Goal: Information Seeking & Learning: Learn about a topic

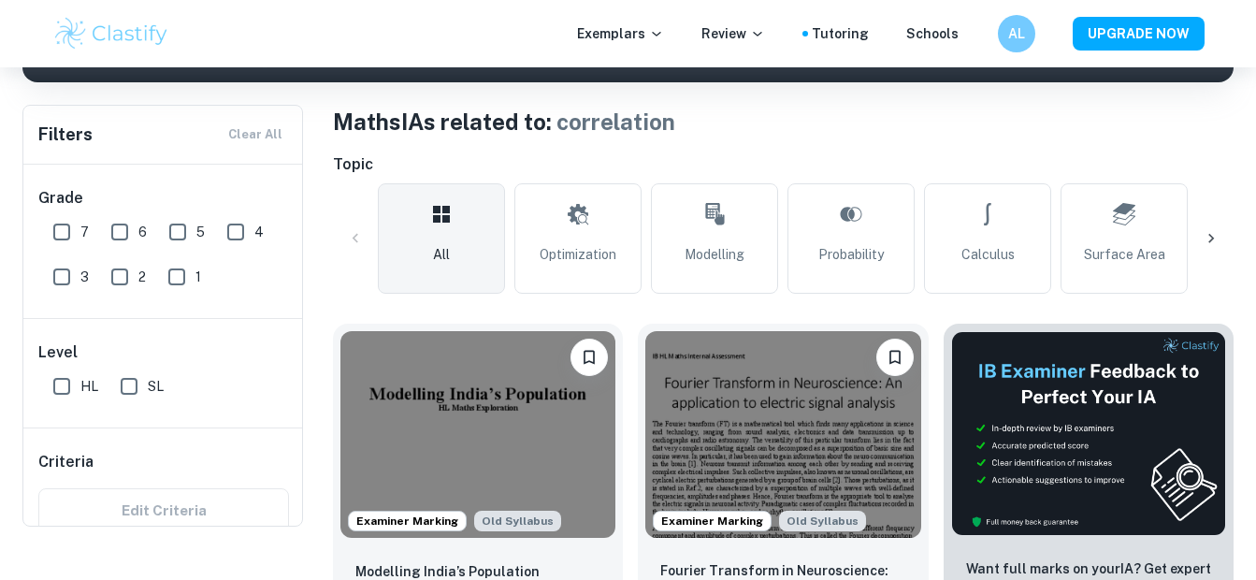
scroll to position [293, 0]
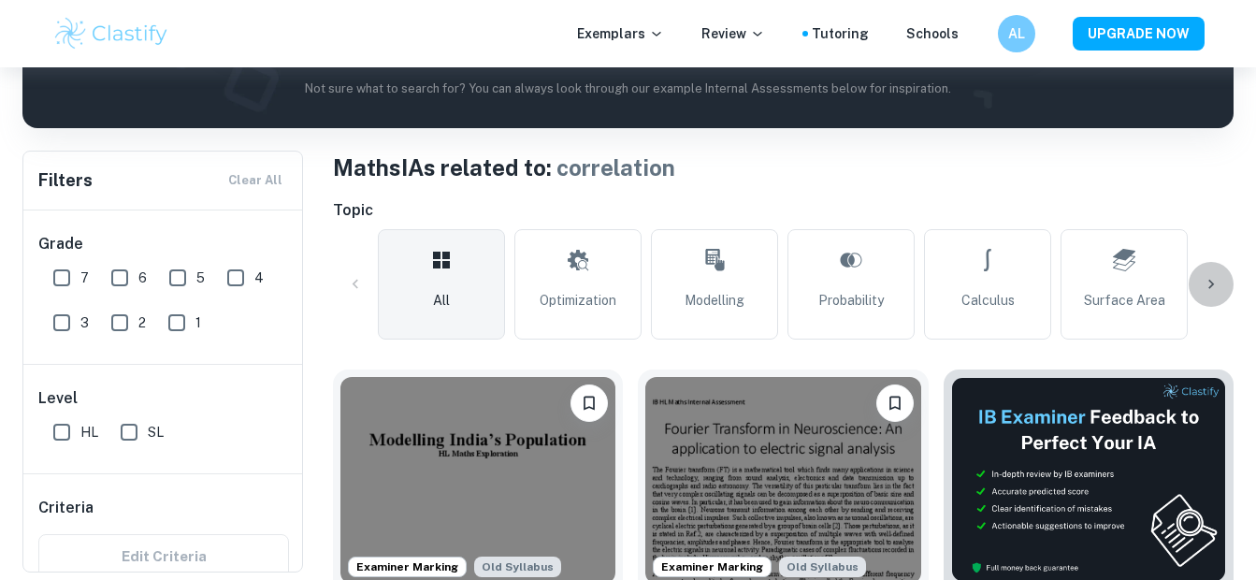
click at [1214, 280] on icon at bounding box center [1210, 284] width 19 height 19
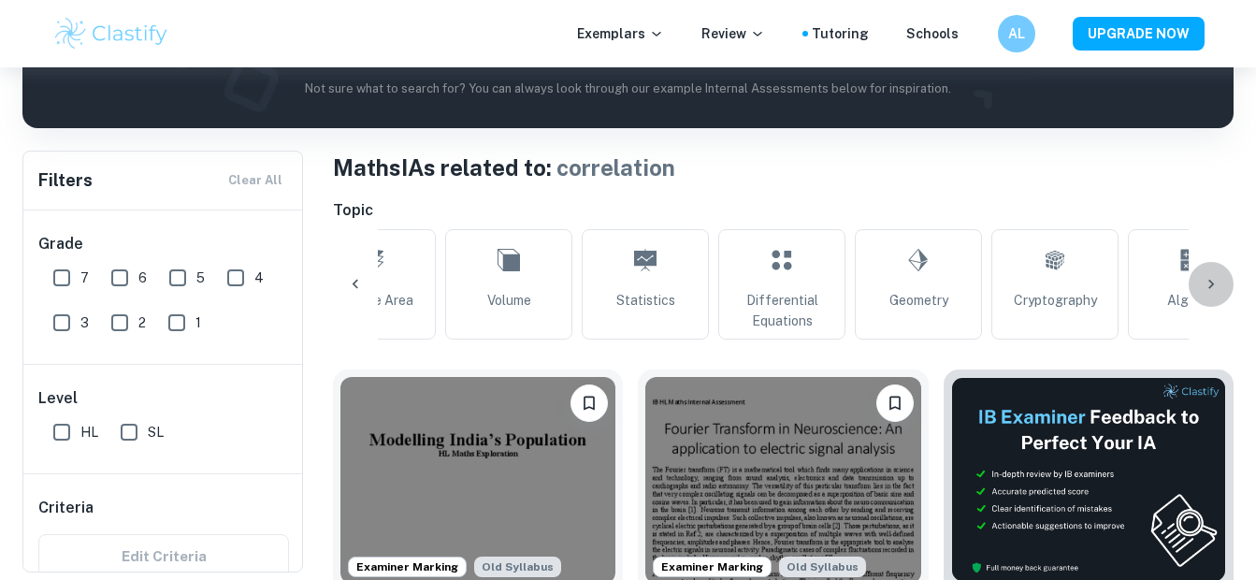
click at [1214, 280] on icon at bounding box center [1210, 284] width 19 height 19
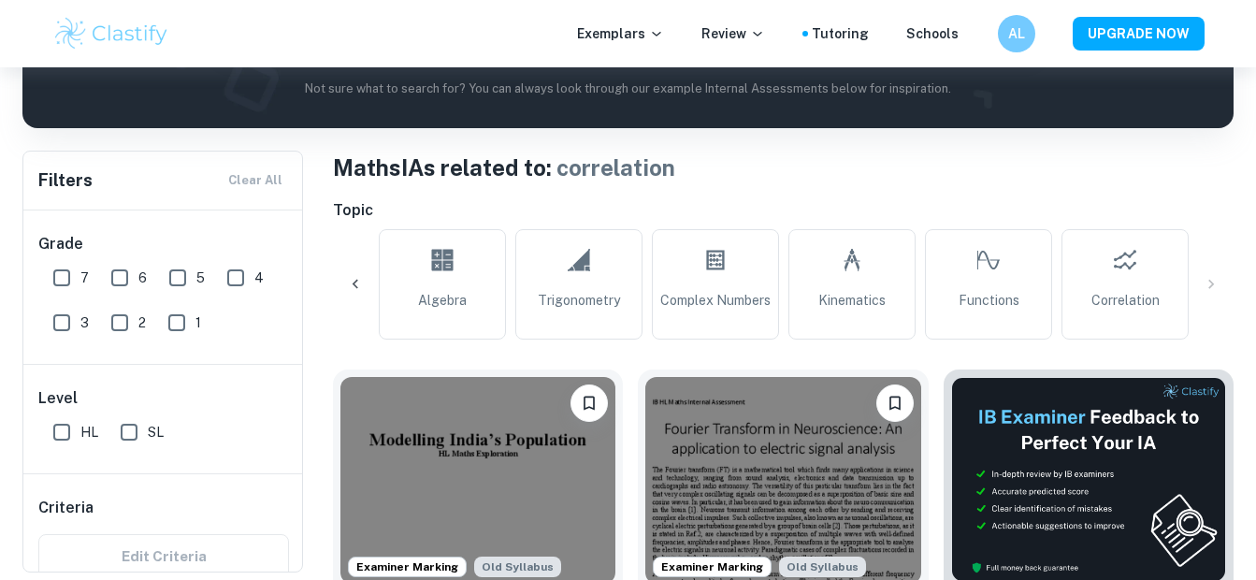
click at [1214, 280] on div "All Optimization Modelling Probability Calculus Surface Area Volume Statistics …" at bounding box center [783, 284] width 900 height 110
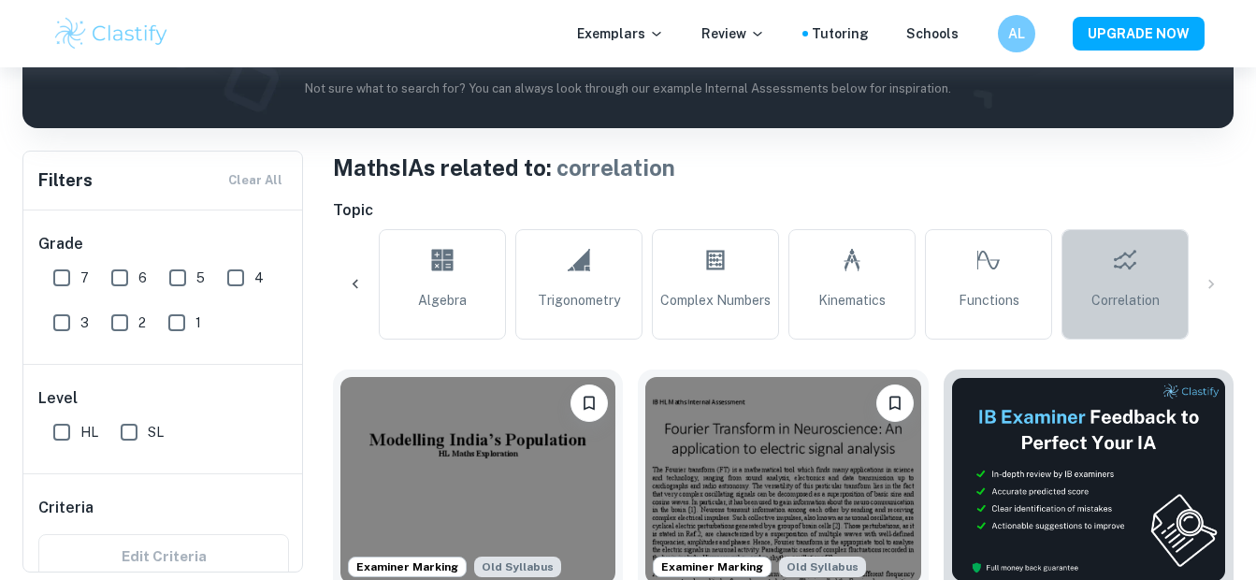
click at [1154, 287] on link "Correlation" at bounding box center [1124, 284] width 127 height 110
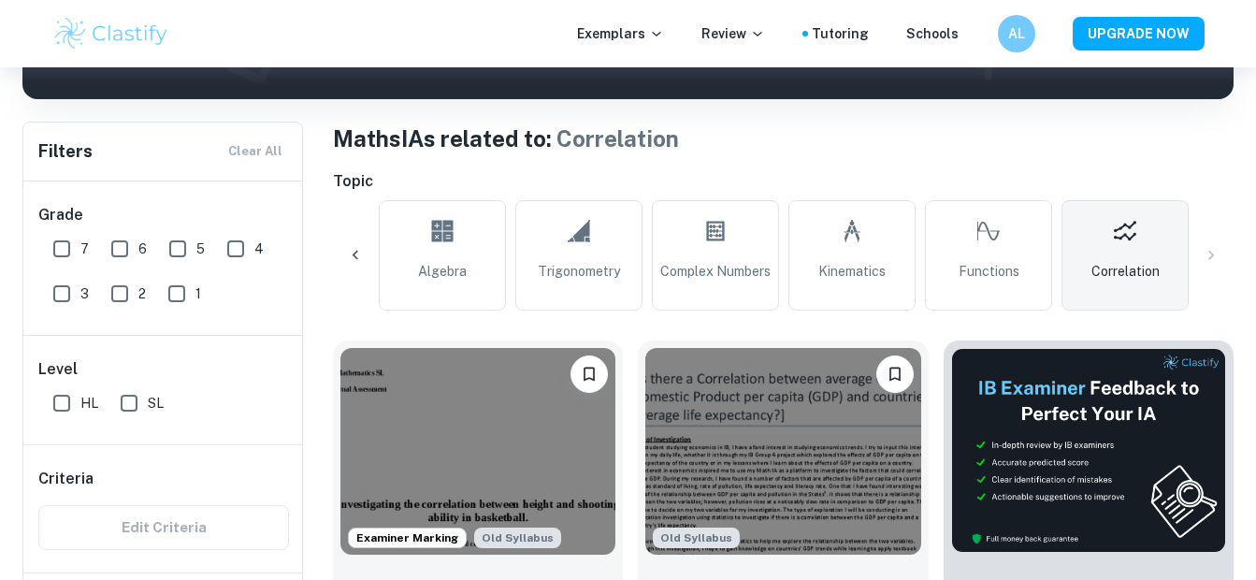
scroll to position [576, 0]
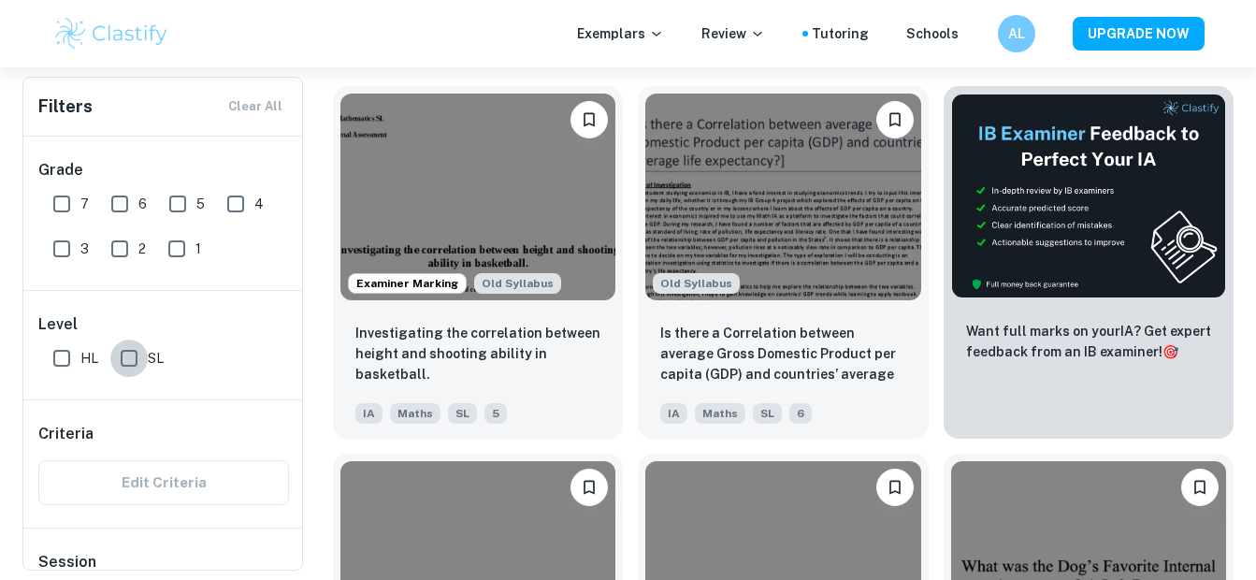
click at [133, 352] on input "SL" at bounding box center [128, 357] width 37 height 37
checkbox input "true"
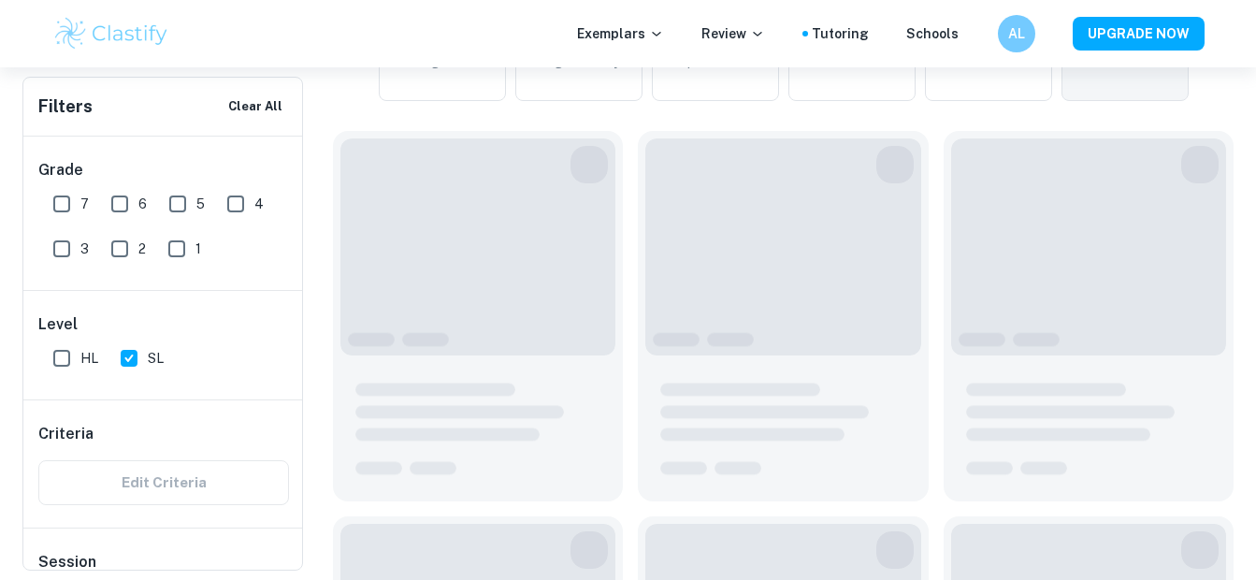
scroll to position [621, 0]
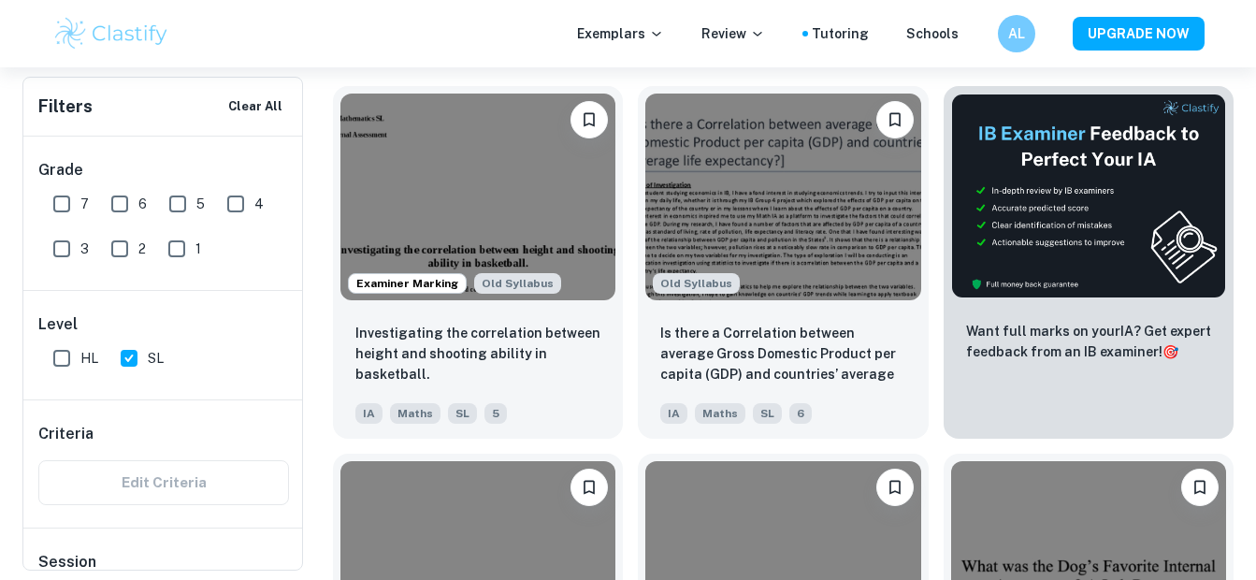
click at [67, 195] on input "7" at bounding box center [61, 203] width 37 height 37
checkbox input "true"
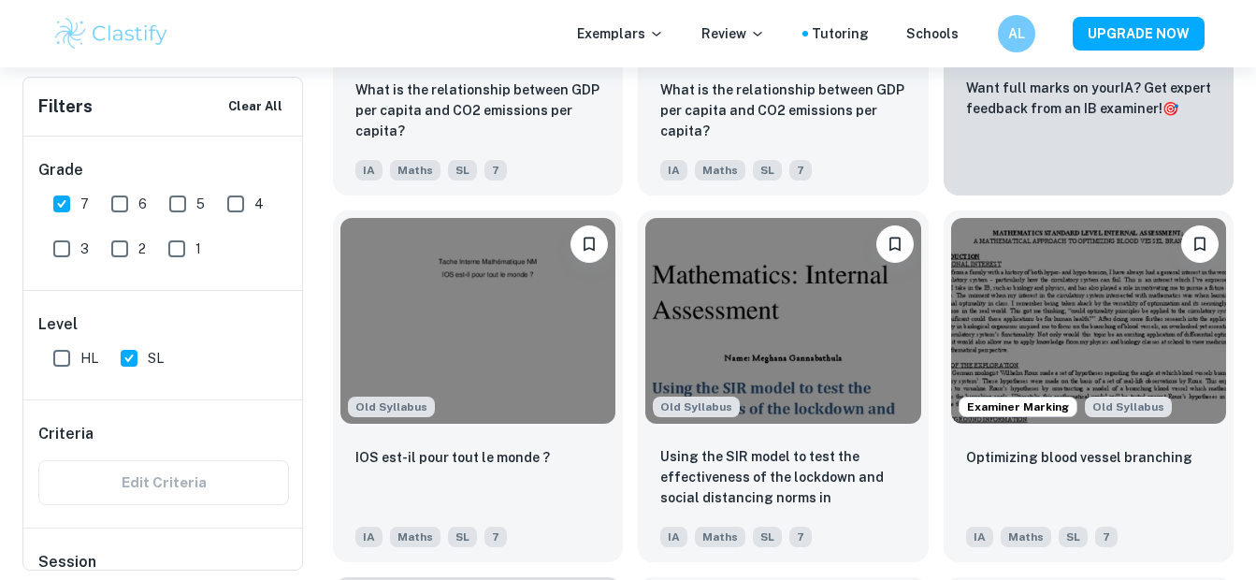
scroll to position [883, 0]
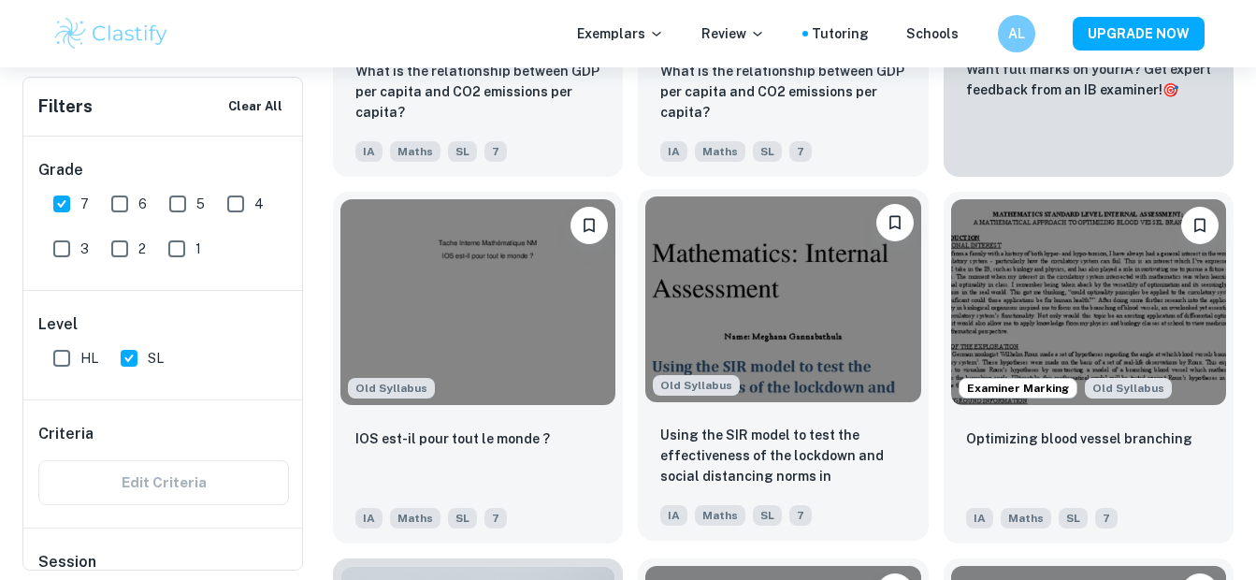
click at [812, 344] on img at bounding box center [782, 299] width 275 height 207
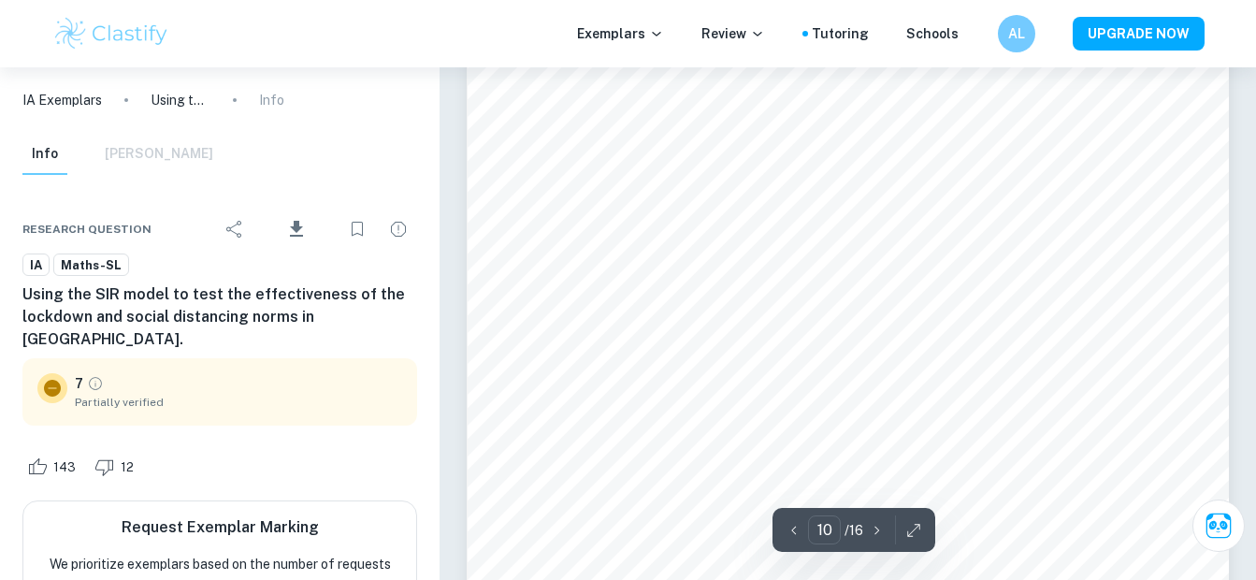
scroll to position [9448, 0]
click at [842, 44] on div "Exemplars Review Tutoring Schools AL UPGRADE NOW" at bounding box center [628, 33] width 1197 height 37
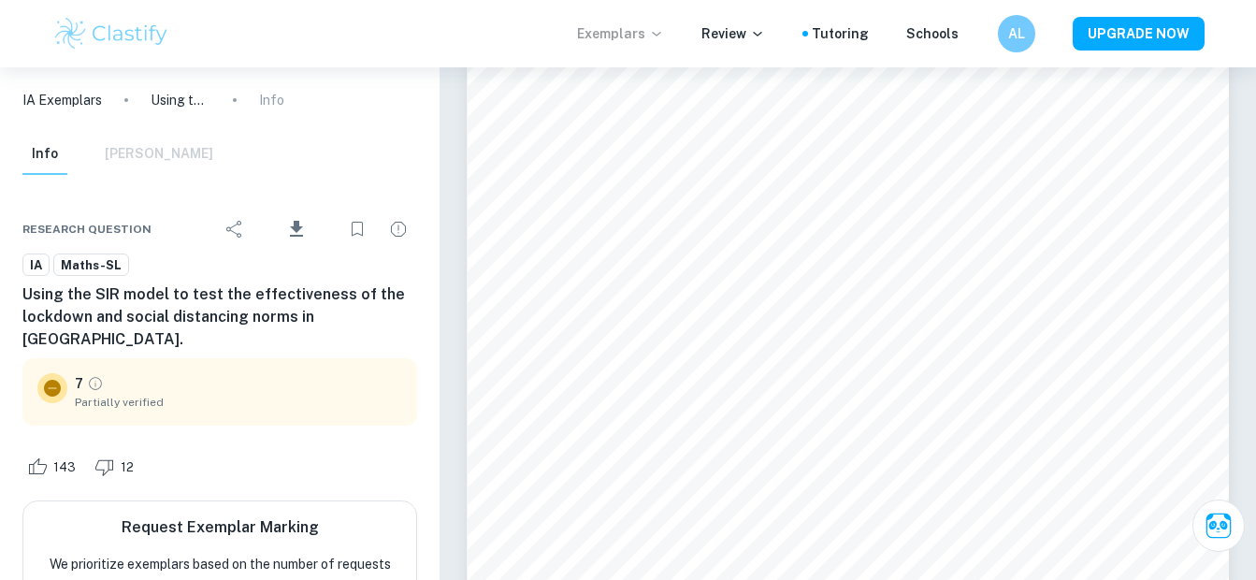
click at [653, 36] on p "Exemplars" at bounding box center [620, 33] width 87 height 21
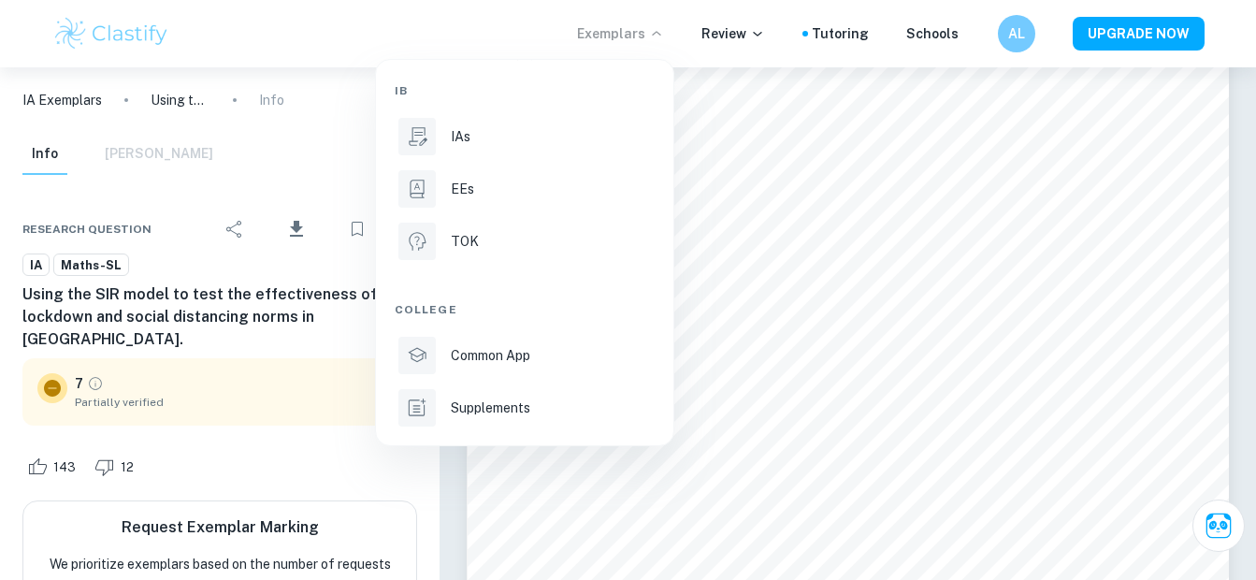
click at [278, 6] on div at bounding box center [628, 290] width 1256 height 580
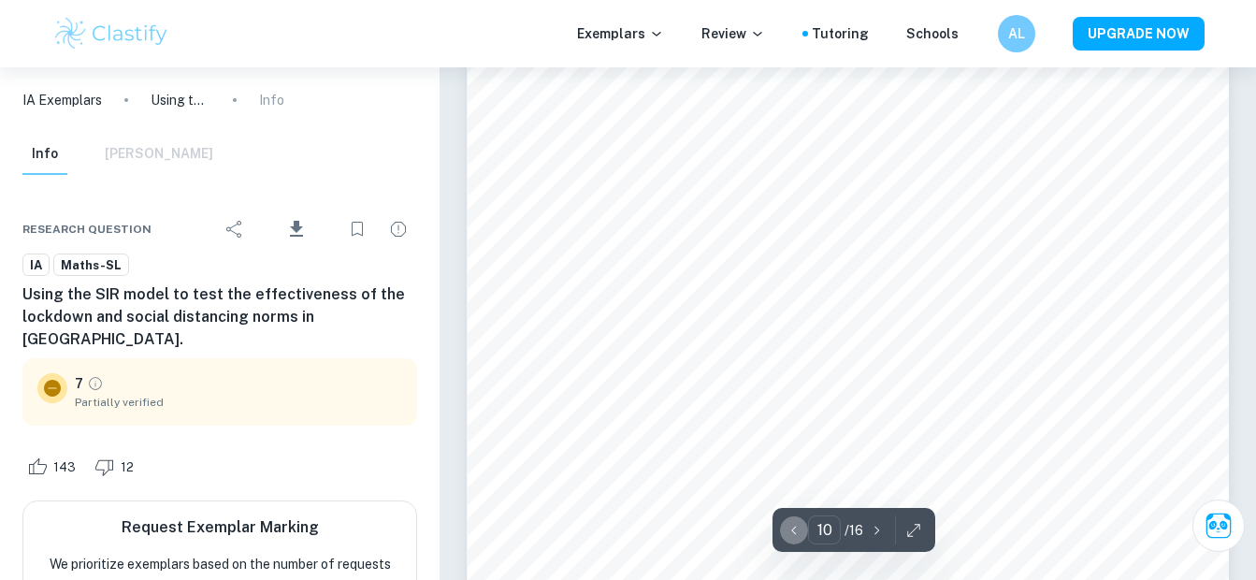
click at [795, 536] on icon "button" at bounding box center [793, 530] width 19 height 19
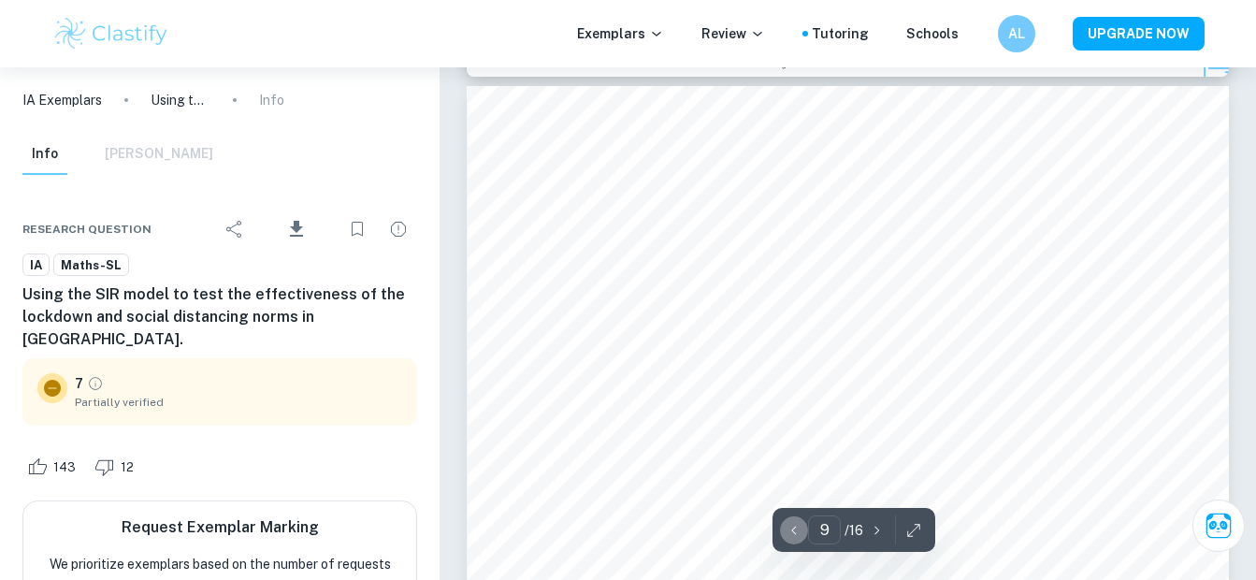
click at [795, 536] on icon "button" at bounding box center [793, 530] width 19 height 19
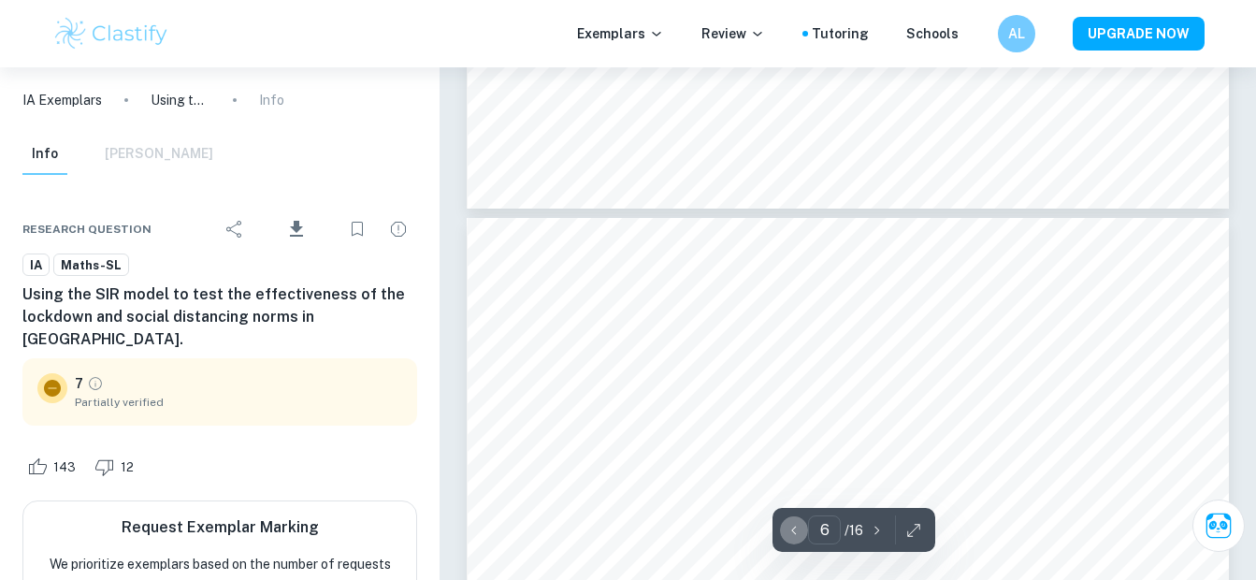
click at [795, 536] on icon "button" at bounding box center [793, 530] width 19 height 19
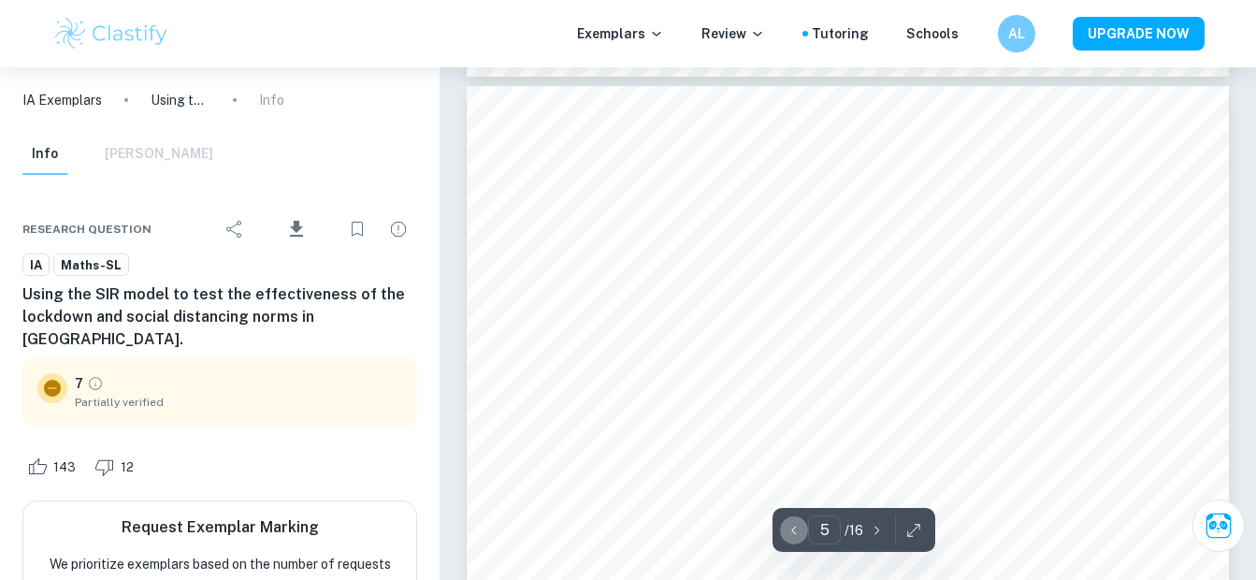
click at [795, 536] on icon "button" at bounding box center [793, 530] width 19 height 19
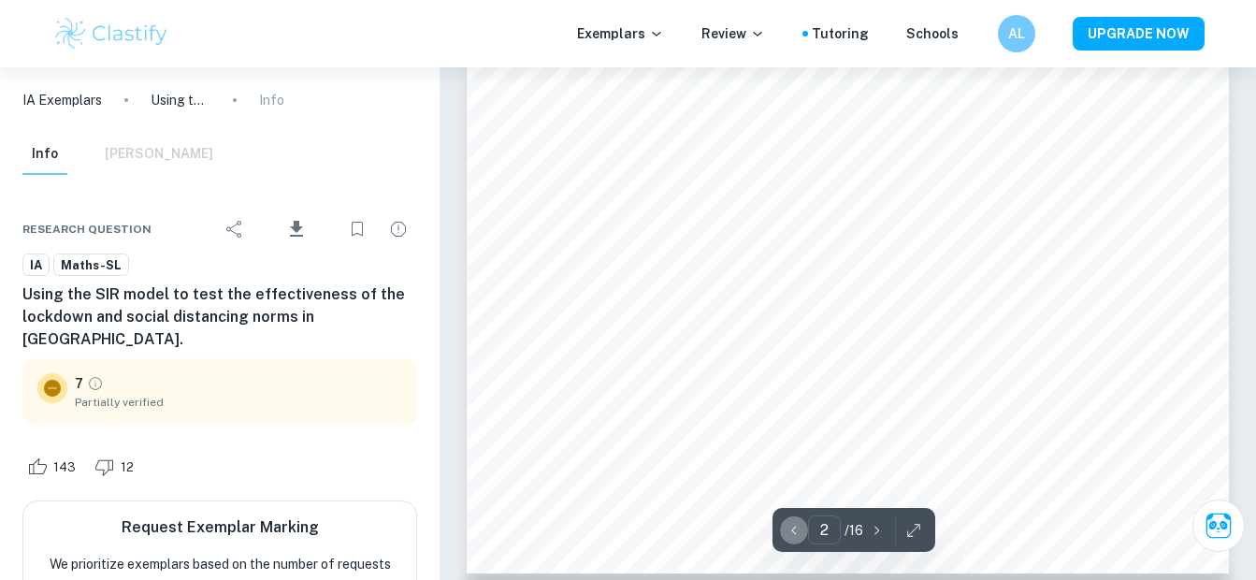
click at [795, 536] on icon "button" at bounding box center [793, 530] width 19 height 19
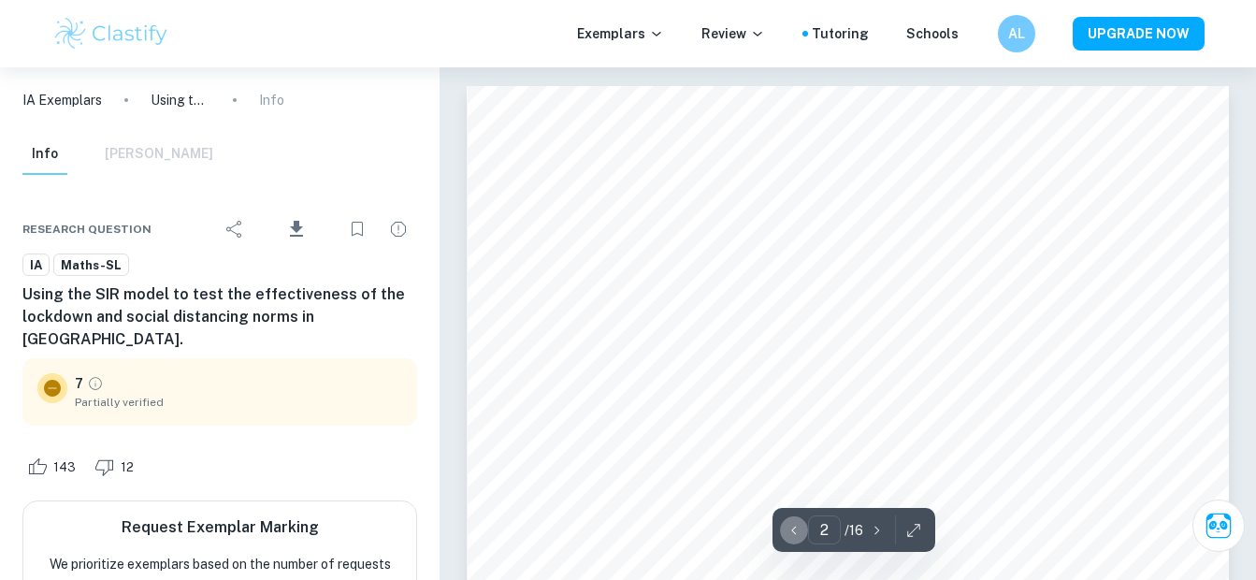
type input "1"
click at [795, 536] on icon "button" at bounding box center [793, 530] width 19 height 19
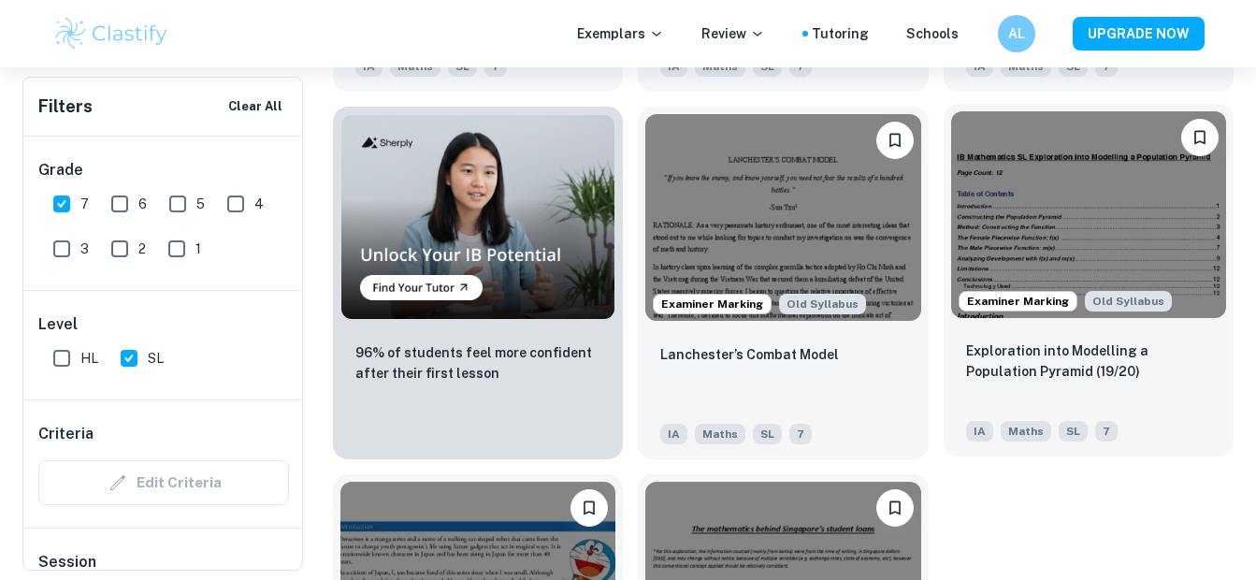
scroll to position [1349, 0]
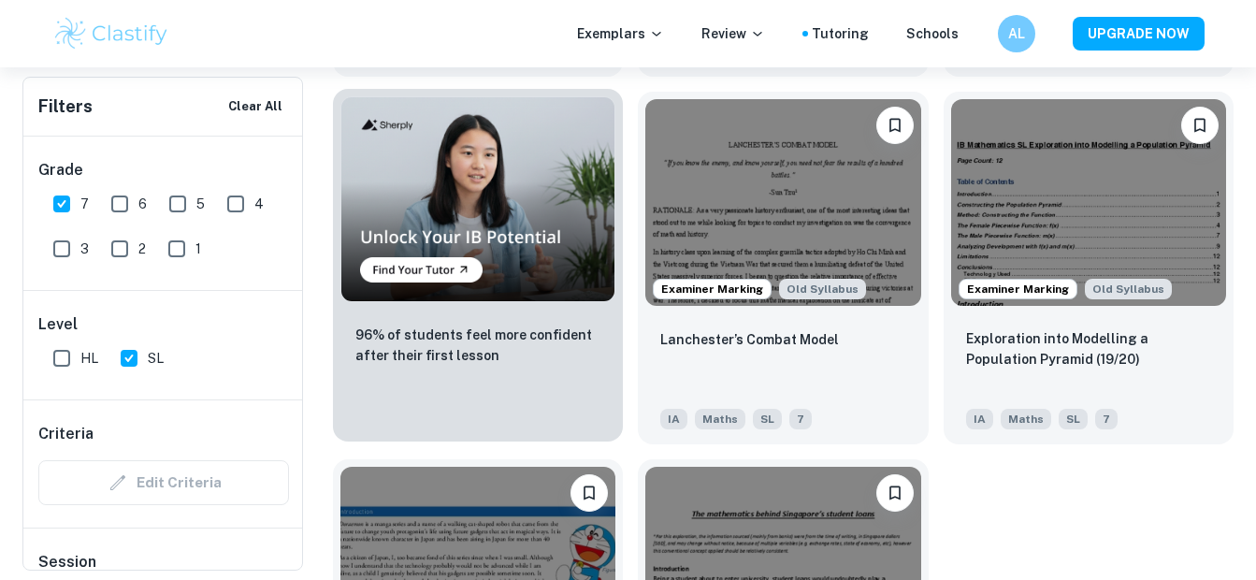
click at [453, 159] on img at bounding box center [477, 198] width 275 height 205
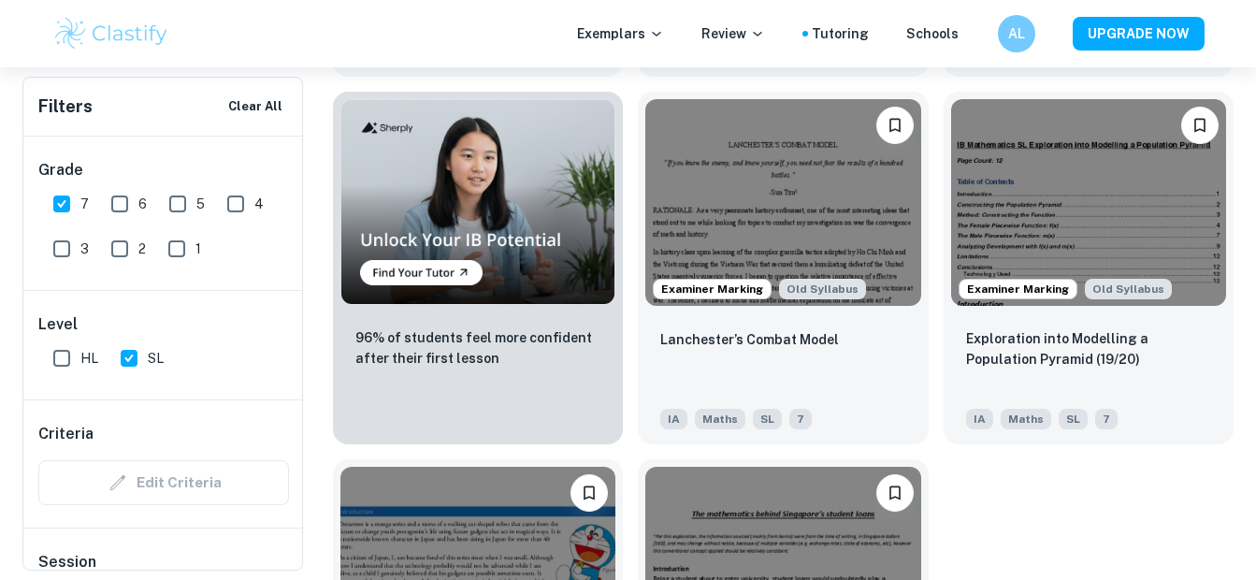
click at [128, 209] on input "6" at bounding box center [119, 203] width 37 height 37
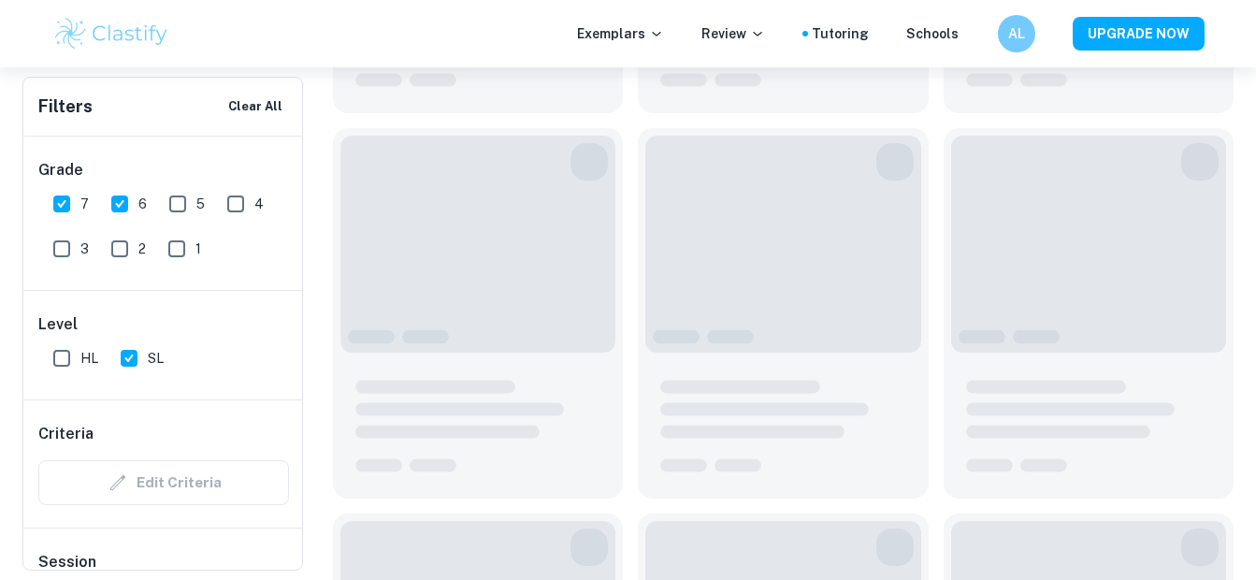
click at [127, 206] on input "6" at bounding box center [119, 203] width 37 height 37
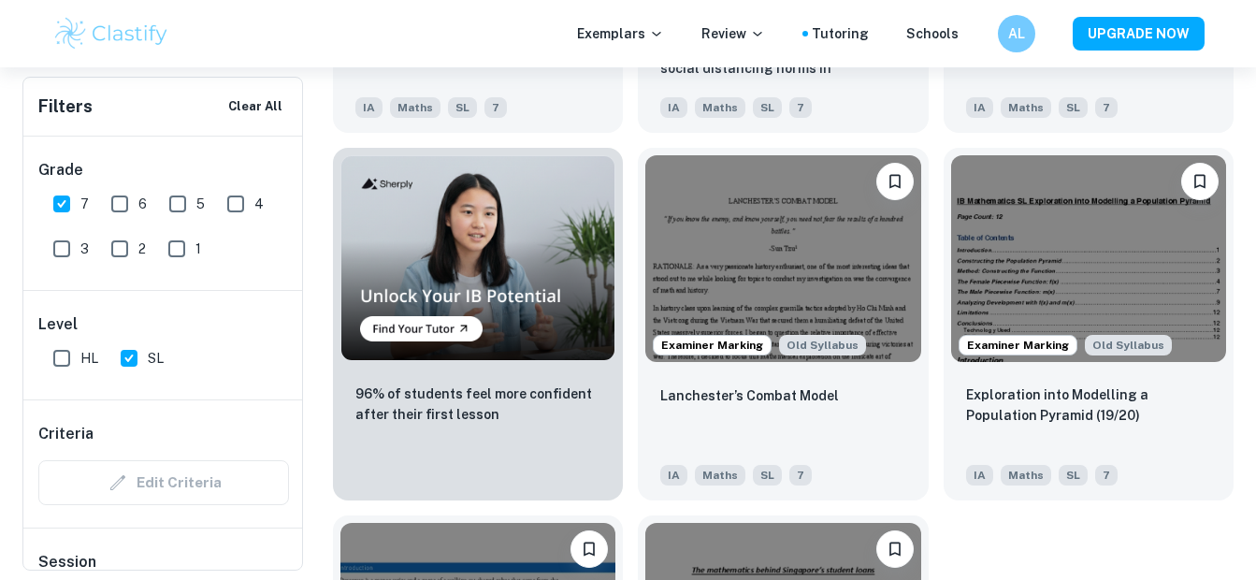
scroll to position [1301, 0]
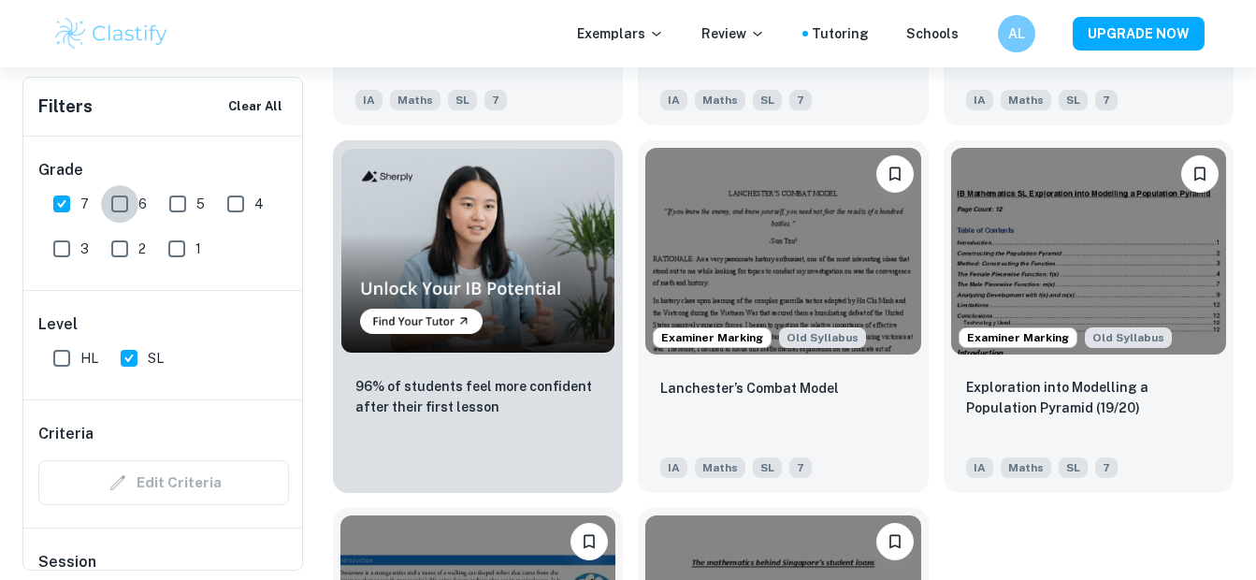
click at [119, 204] on input "6" at bounding box center [119, 203] width 37 height 37
checkbox input "true"
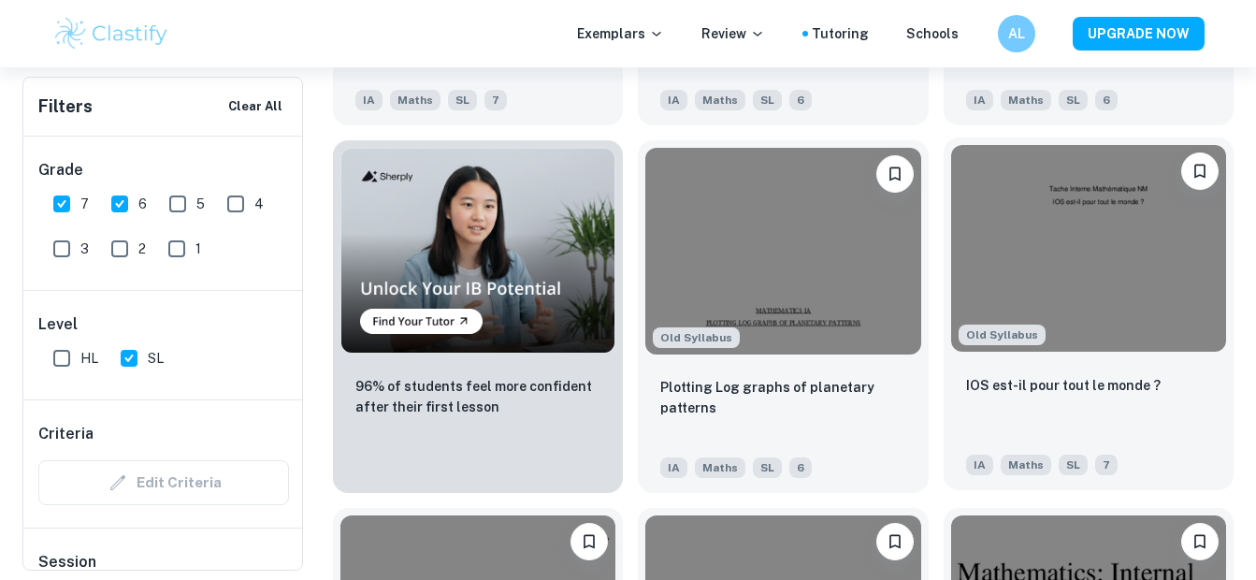
drag, startPoint x: 1237, startPoint y: 391, endPoint x: 1208, endPoint y: 296, distance: 98.8
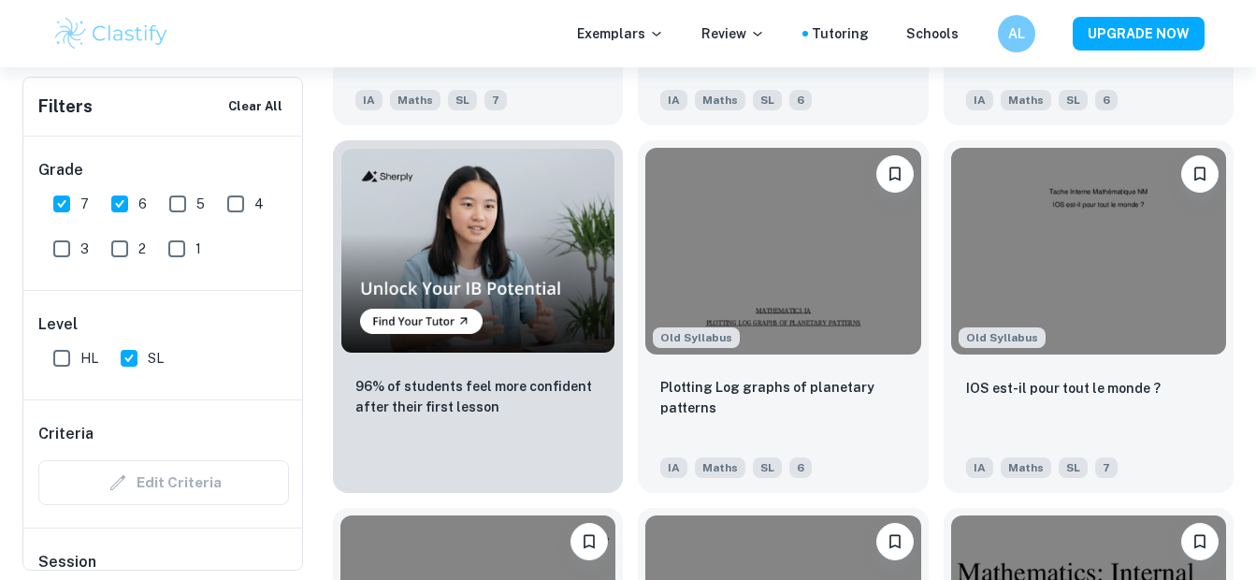
drag, startPoint x: 1208, startPoint y: 296, endPoint x: 1255, endPoint y: 379, distance: 94.6
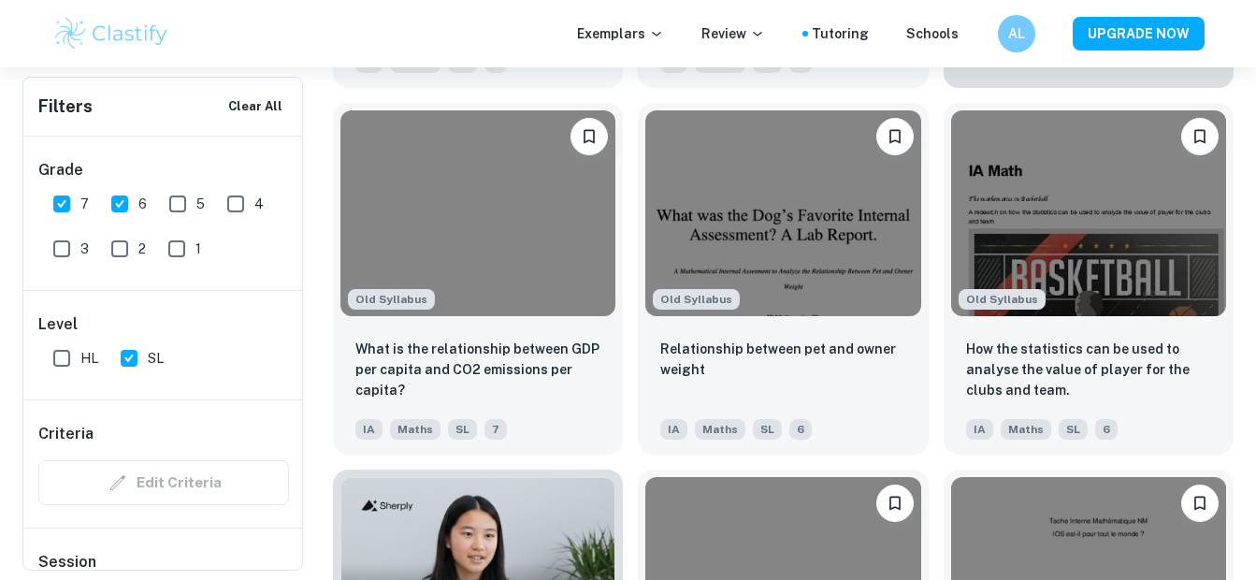
scroll to position [1020, 0]
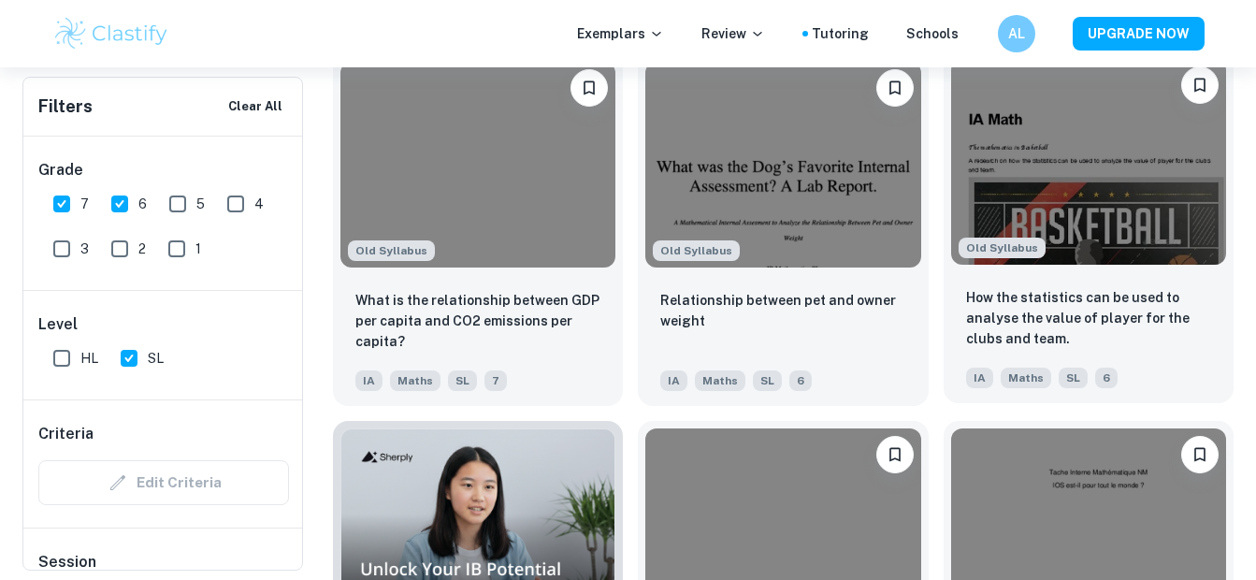
click at [1116, 166] on img at bounding box center [1088, 162] width 275 height 207
